Goal: Task Accomplishment & Management: Manage account settings

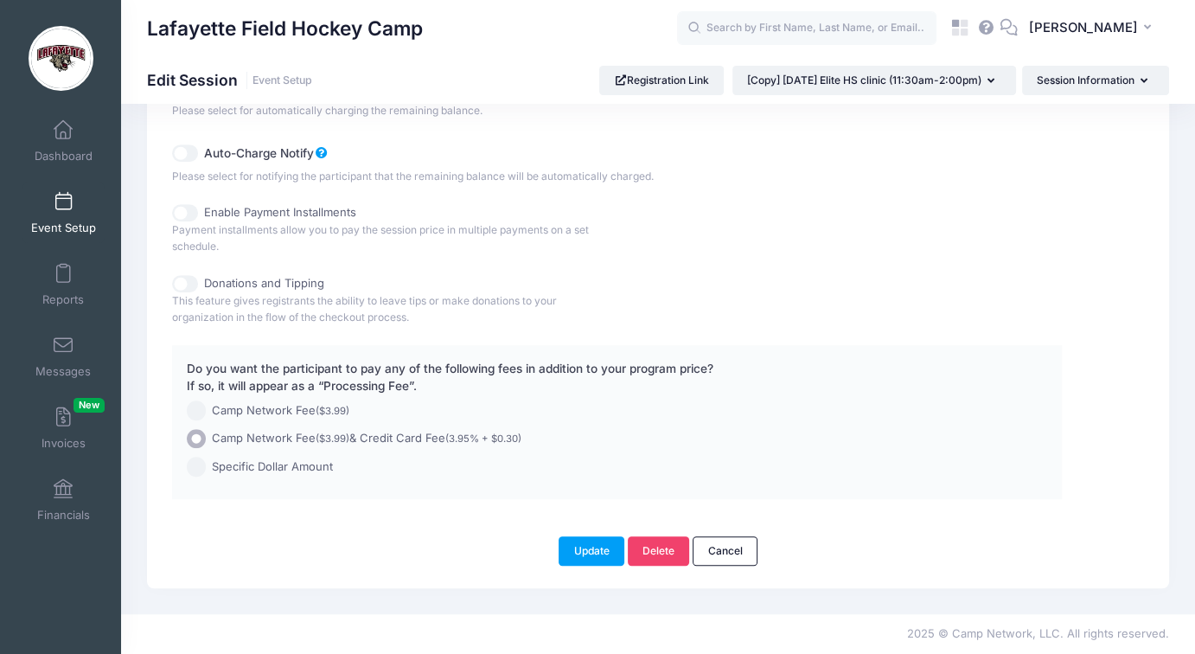
scroll to position [1763, 0]
click at [598, 556] on button "Update" at bounding box center [592, 550] width 66 height 29
click at [665, 566] on link "Delete" at bounding box center [659, 550] width 62 height 29
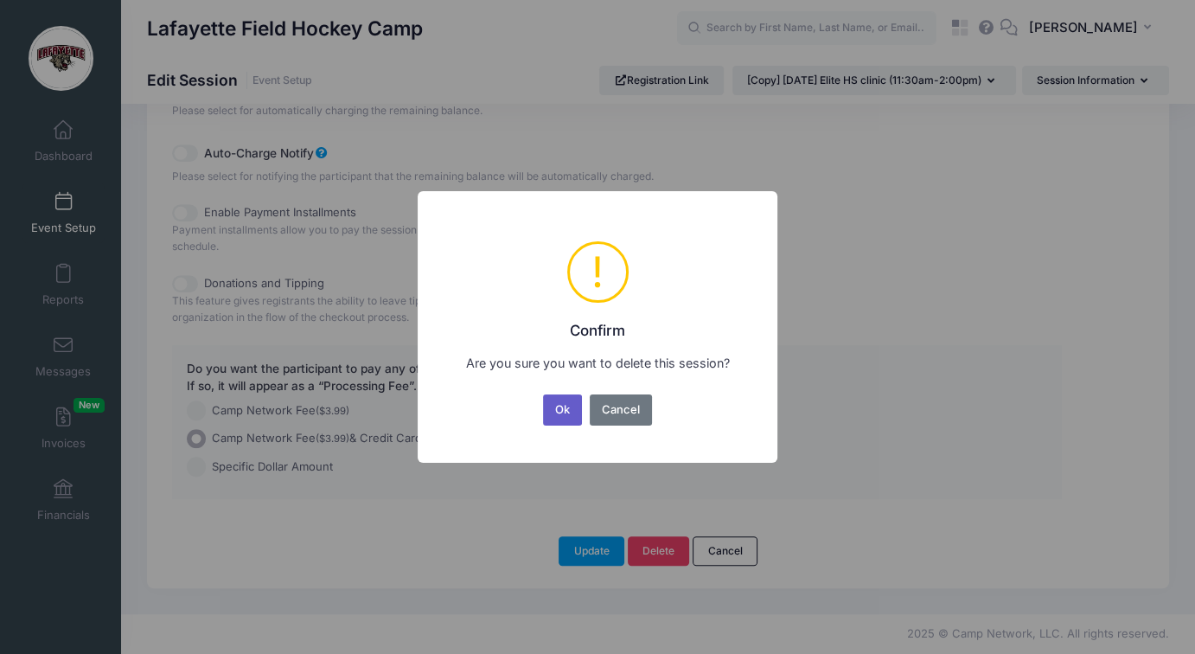
click at [563, 406] on button "Ok" at bounding box center [563, 409] width 40 height 31
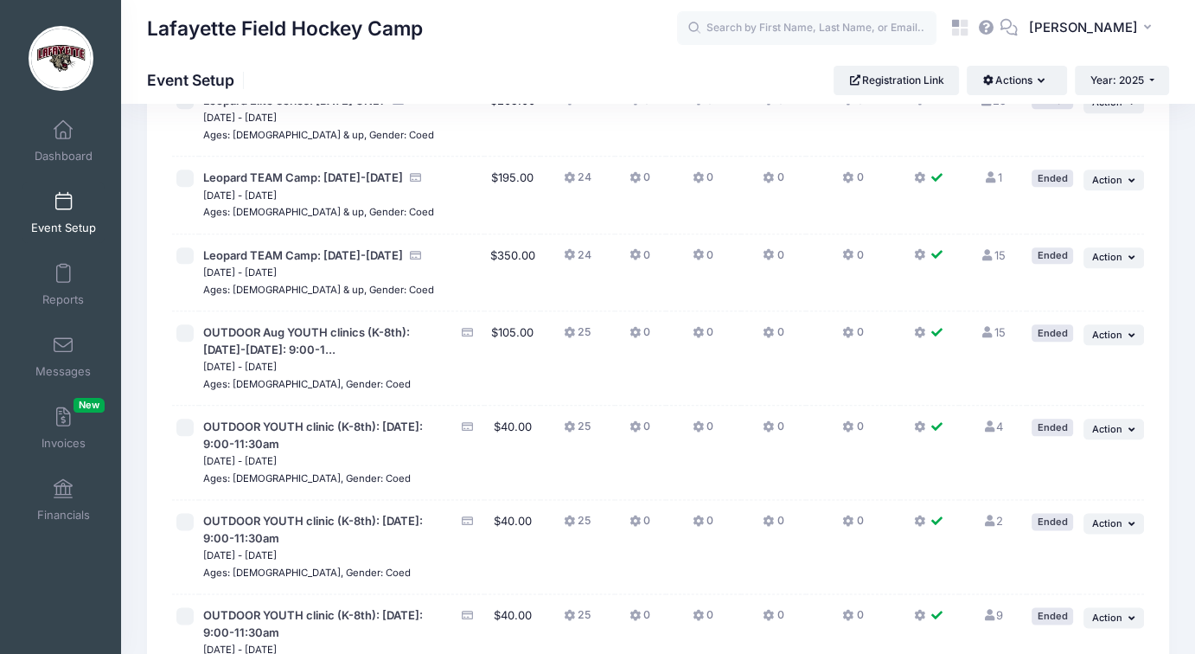
scroll to position [2253, 0]
